Goal: Communication & Community: Connect with others

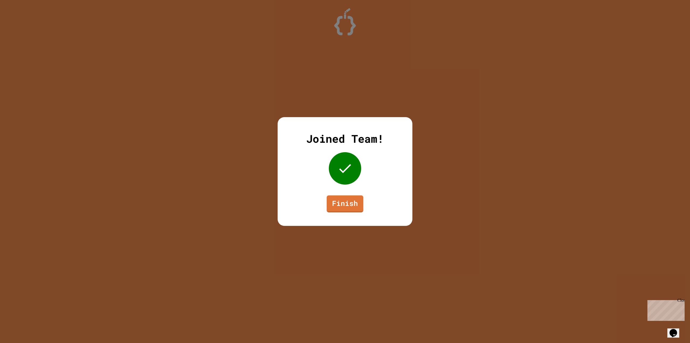
drag, startPoint x: 261, startPoint y: 21, endPoint x: 261, endPoint y: 24, distance: 3.0
drag, startPoint x: 261, startPoint y: 24, endPoint x: 459, endPoint y: 193, distance: 260.1
click at [460, 195] on div "Joined Team! Finish" at bounding box center [345, 171] width 690 height 343
click at [332, 206] on link "Finish" at bounding box center [345, 203] width 37 height 18
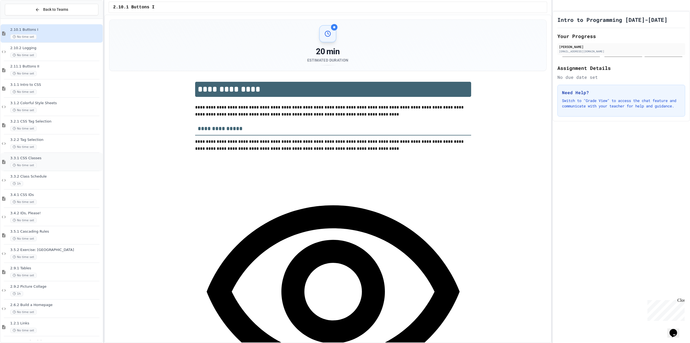
click at [59, 161] on div "3.3.1 CSS Classes No time set" at bounding box center [55, 162] width 91 height 12
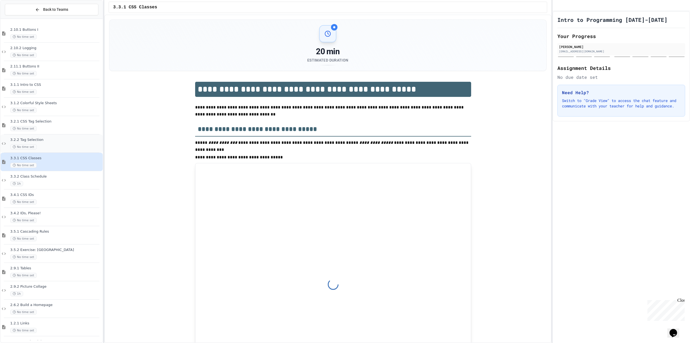
click at [63, 142] on div "3.2.2 Tag Selection No time set" at bounding box center [55, 144] width 91 height 12
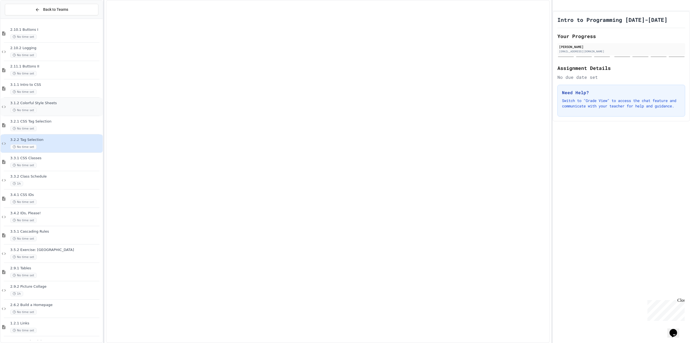
click at [74, 110] on div "No time set" at bounding box center [55, 110] width 91 height 5
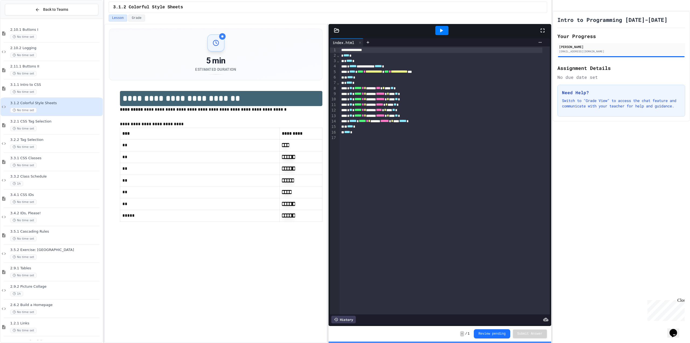
click at [383, 168] on div "**********" at bounding box center [445, 180] width 210 height 268
click at [80, 79] on div at bounding box center [52, 79] width 96 height 0
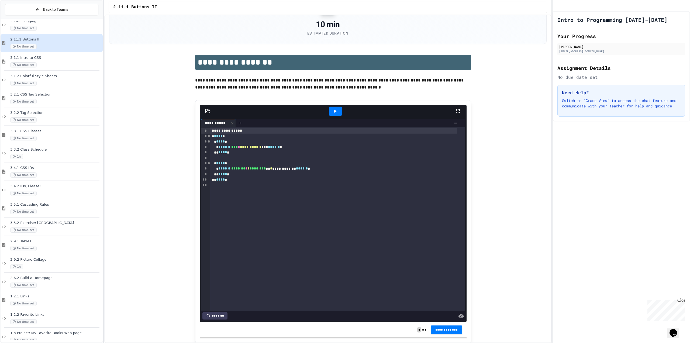
scroll to position [91, 0]
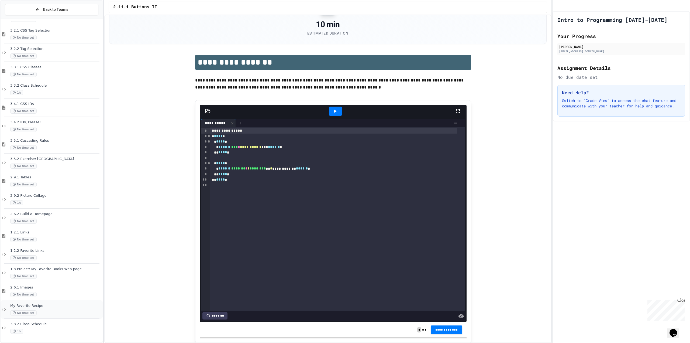
click at [32, 307] on span "My Favorite Recipe!" at bounding box center [55, 305] width 91 height 5
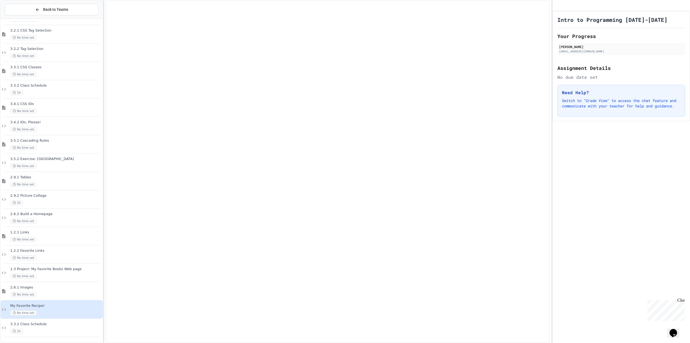
scroll to position [84, 0]
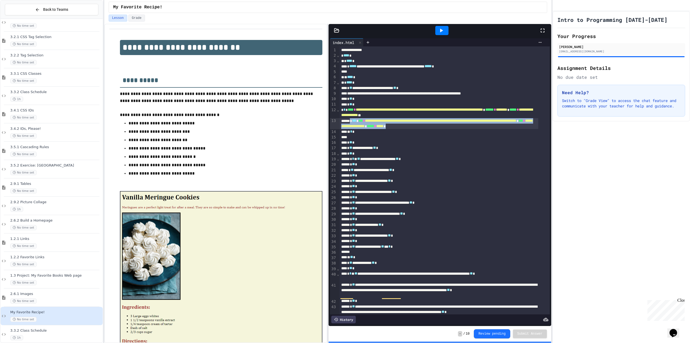
drag, startPoint x: 517, startPoint y: 126, endPoint x: 353, endPoint y: 121, distance: 163.8
click at [353, 121] on div "**********" at bounding box center [439, 123] width 199 height 11
